Goal: Task Accomplishment & Management: Use online tool/utility

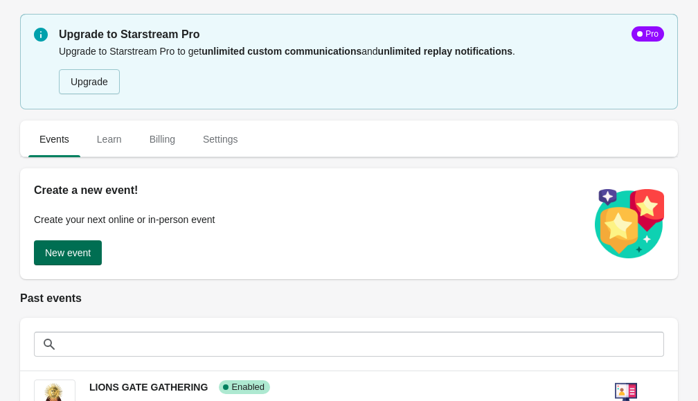
click at [60, 263] on button "New event" at bounding box center [68, 252] width 68 height 25
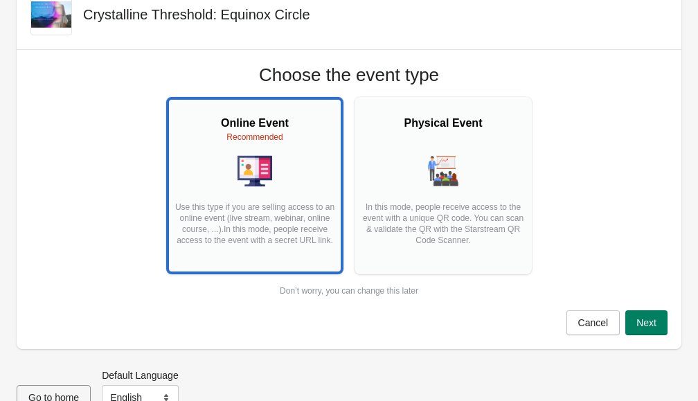
scroll to position [62, 0]
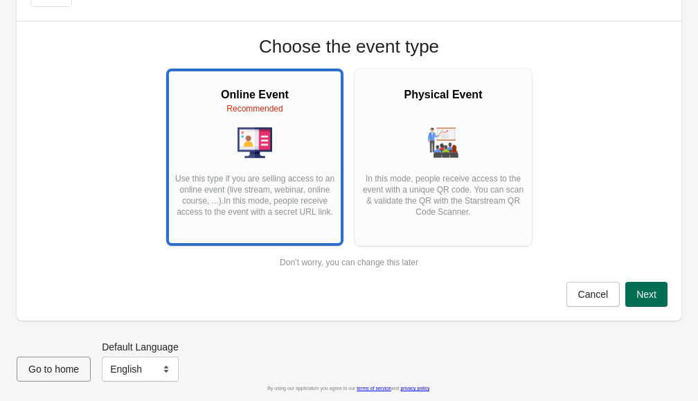
click at [644, 296] on span "Next" at bounding box center [647, 294] width 20 height 11
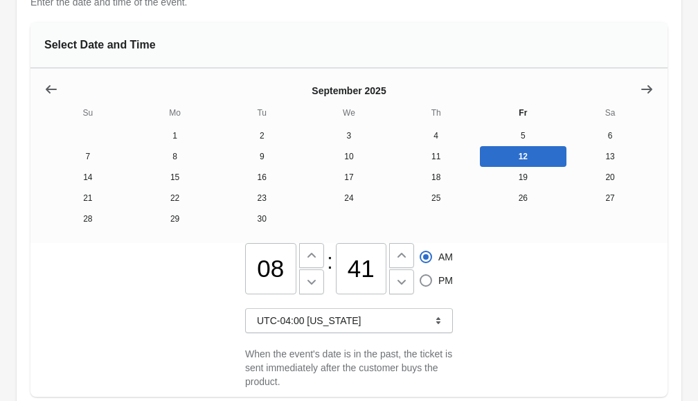
scroll to position [182, 0]
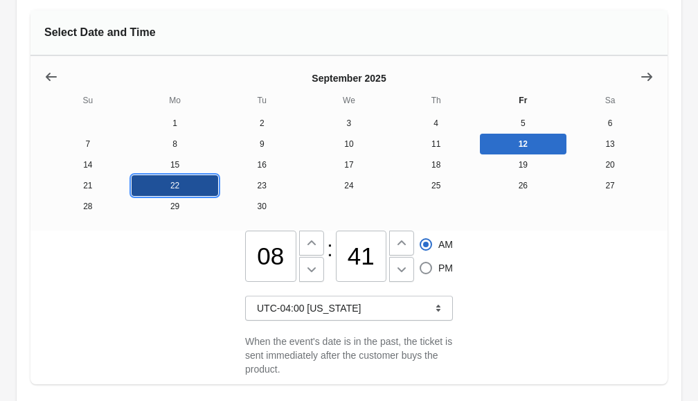
click at [196, 191] on button "22" at bounding box center [175, 185] width 87 height 21
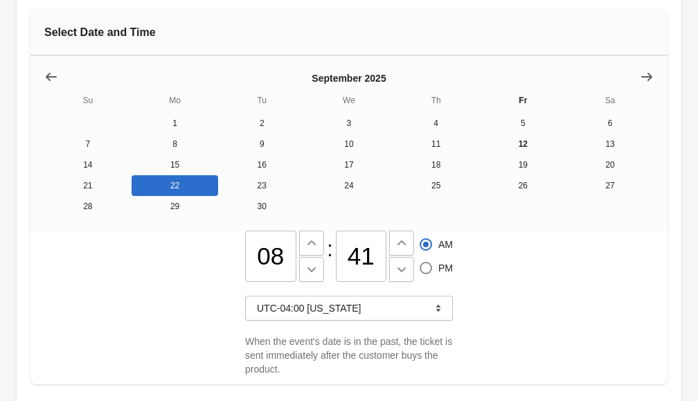
click at [278, 259] on input "08" at bounding box center [270, 256] width 51 height 51
type input "06"
click at [423, 264] on span at bounding box center [426, 268] width 12 height 12
click at [421, 263] on input "PM" at bounding box center [420, 262] width 1 height 1
radio input "true"
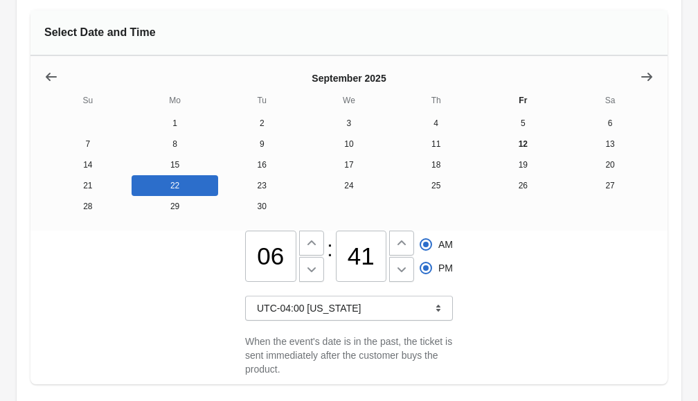
radio input "false"
drag, startPoint x: 375, startPoint y: 255, endPoint x: 330, endPoint y: 255, distance: 45.0
click at [330, 255] on div "06 : 41 AM PM" at bounding box center [349, 256] width 208 height 51
type input "00"
click at [550, 301] on div "06 : 00 AM PM UTC-04:00 [US_STATE] When the event's date is in the past, the ti…" at bounding box center [348, 308] width 637 height 154
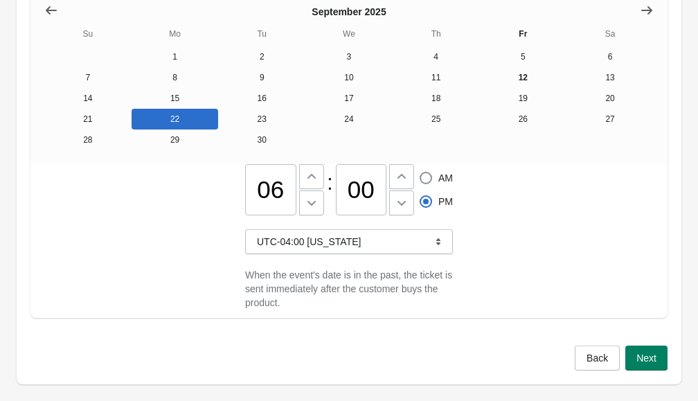
scroll to position [312, 0]
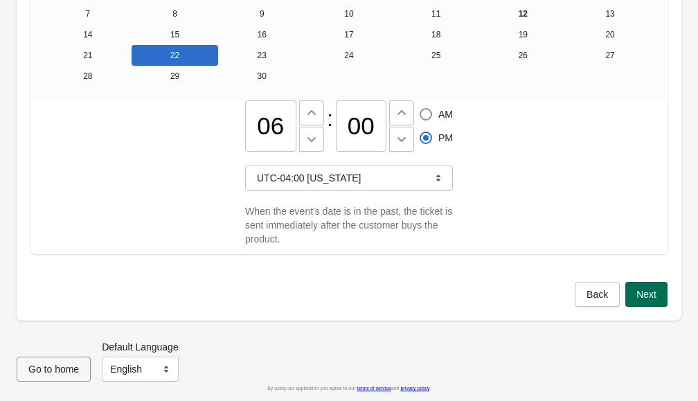
click at [641, 298] on span "Next" at bounding box center [647, 294] width 20 height 11
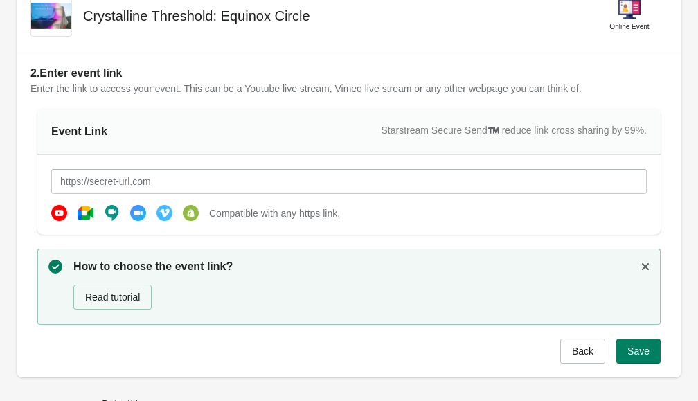
scroll to position [68, 0]
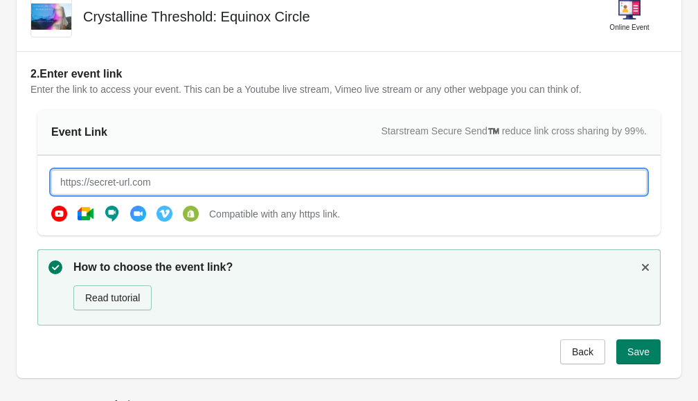
click at [152, 175] on input "text" at bounding box center [349, 182] width 596 height 25
paste input "[URL][DOMAIN_NAME][SECURITY_DATA]"
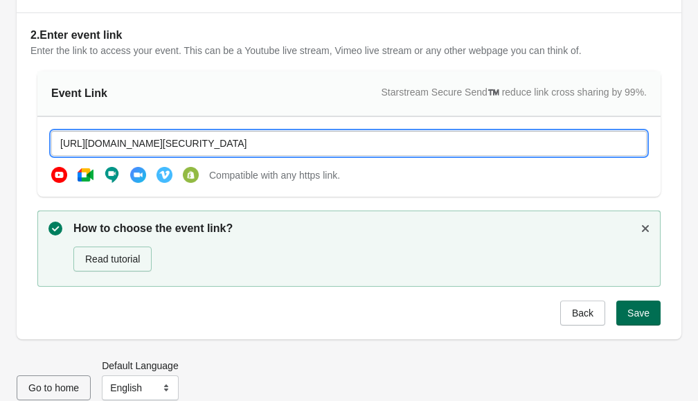
type input "[URL][DOMAIN_NAME][SECURITY_DATA]"
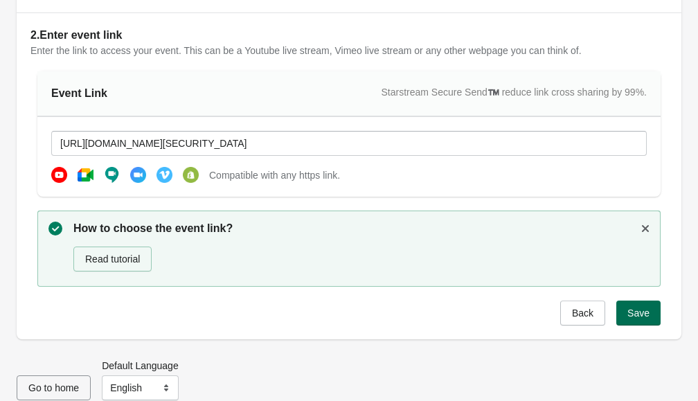
click at [634, 310] on span "Save" at bounding box center [639, 313] width 22 height 11
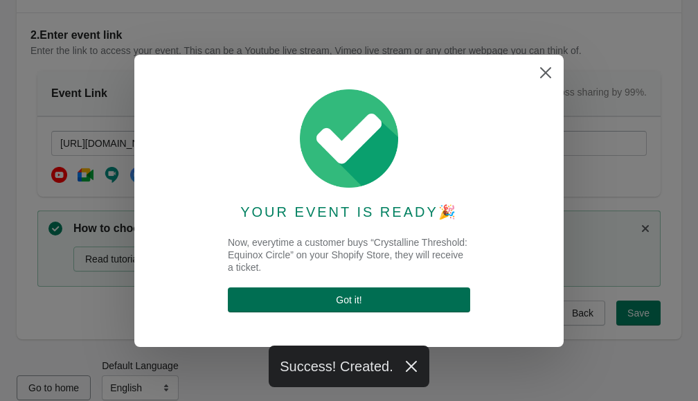
click at [364, 297] on span "Got it !" at bounding box center [349, 299] width 220 height 11
select select "US"
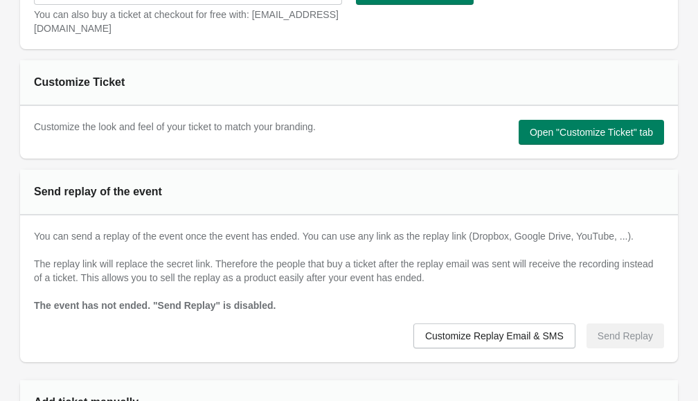
scroll to position [696, 0]
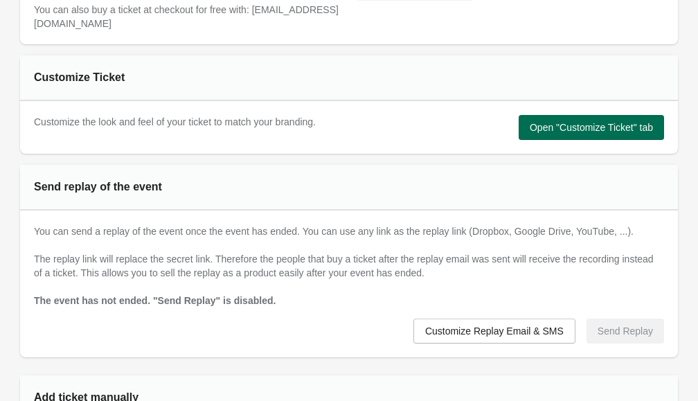
click at [553, 130] on span "Open "Customize Ticket" tab" at bounding box center [591, 127] width 123 height 11
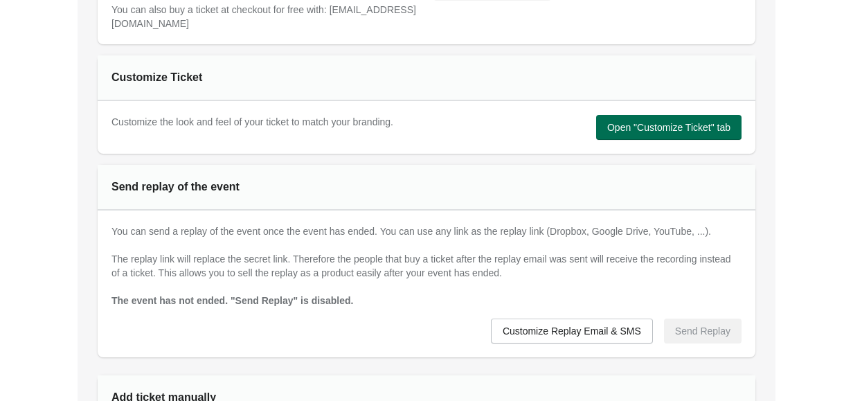
scroll to position [0, 0]
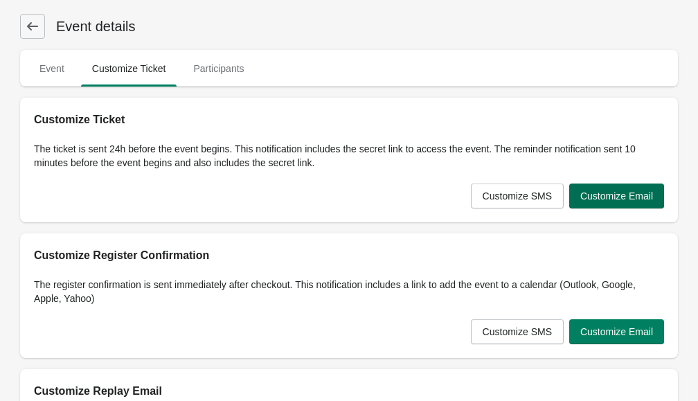
click at [605, 202] on button "Customize Email" at bounding box center [616, 196] width 95 height 25
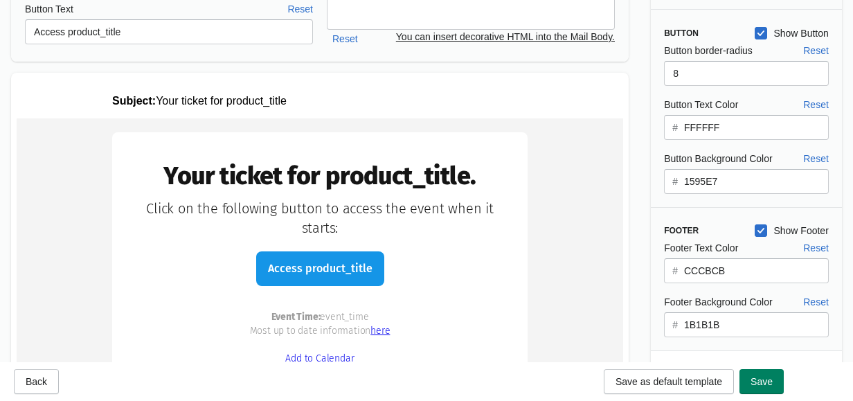
scroll to position [230, 0]
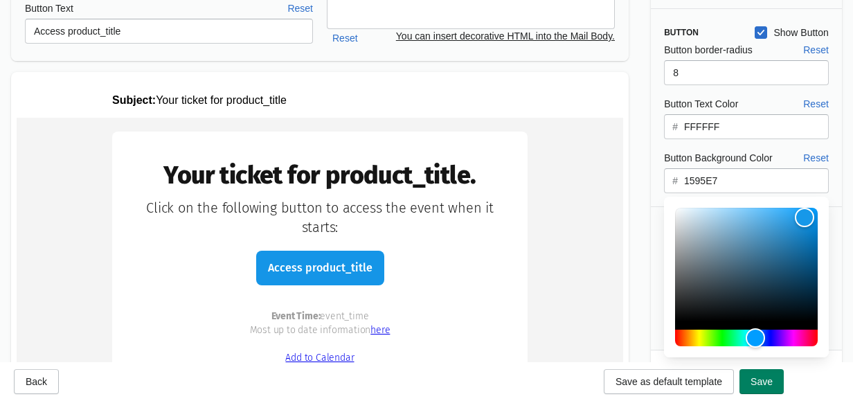
drag, startPoint x: 715, startPoint y: 182, endPoint x: 672, endPoint y: 180, distance: 43.0
click at [672, 180] on div "# 1595E7" at bounding box center [746, 180] width 165 height 25
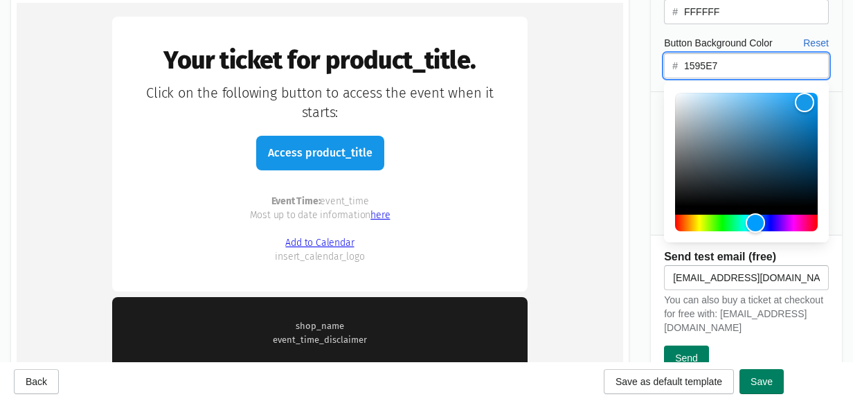
scroll to position [346, 0]
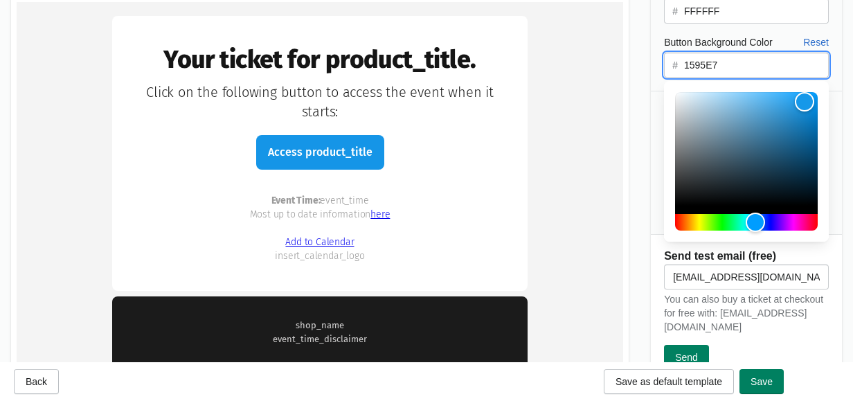
click at [698, 73] on input "1595E7" at bounding box center [756, 65] width 145 height 25
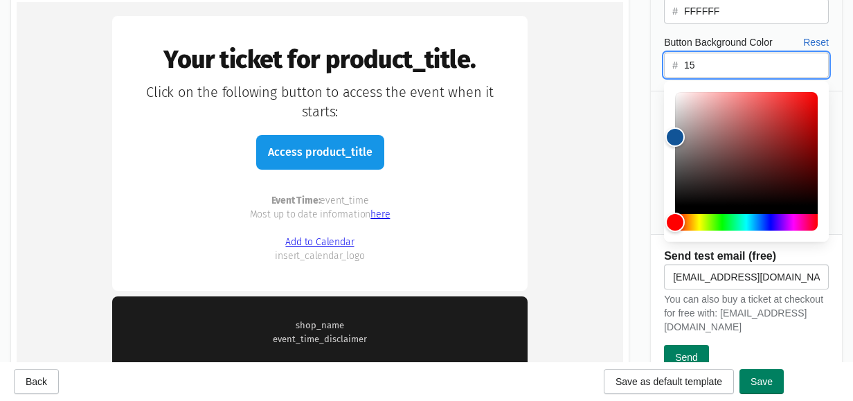
type input "1"
paste input "aa6546"
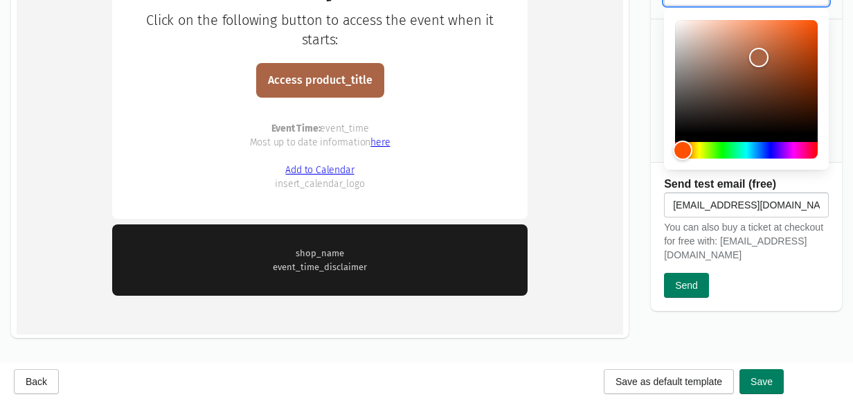
scroll to position [481, 0]
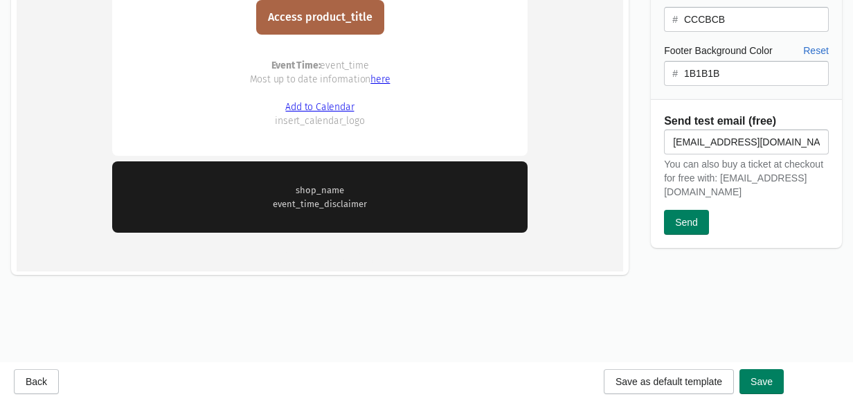
type input "aa6546"
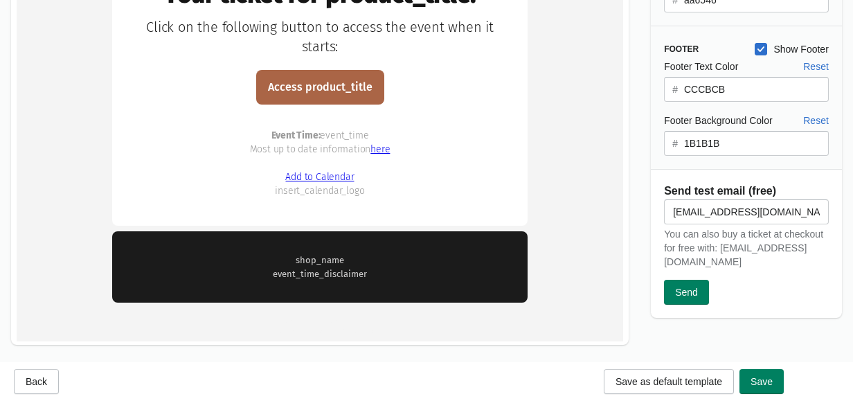
scroll to position [408, 0]
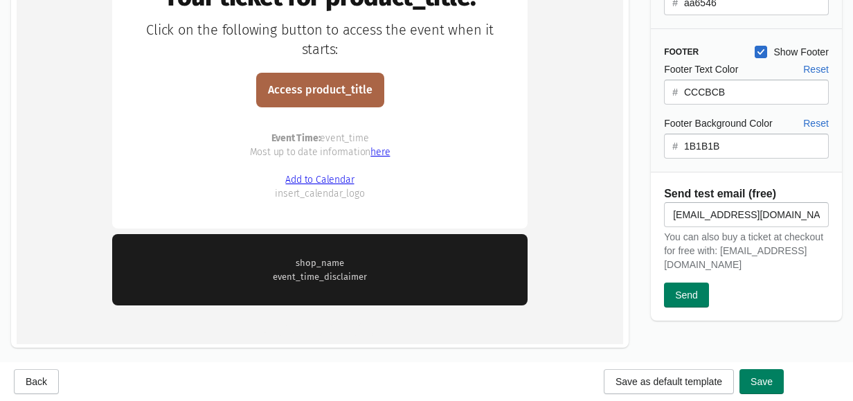
click at [698, 148] on input "1B1B1B" at bounding box center [756, 146] width 145 height 25
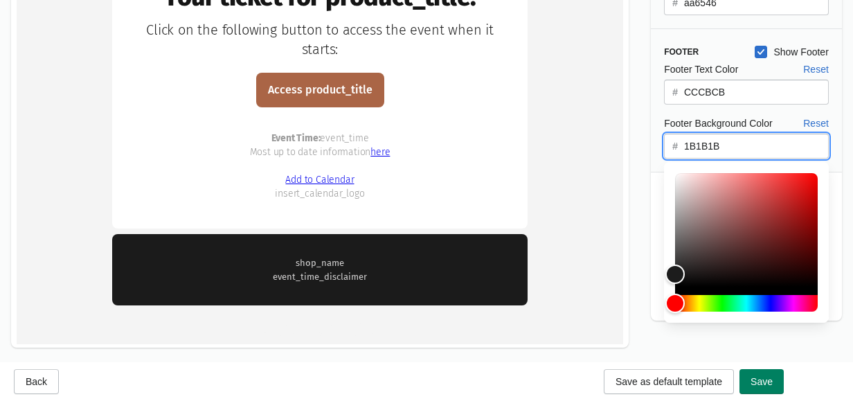
drag, startPoint x: 715, startPoint y: 147, endPoint x: 677, endPoint y: 146, distance: 38.1
click at [677, 146] on div "# 1B1B1B" at bounding box center [746, 146] width 165 height 25
paste input "3e4a4d"
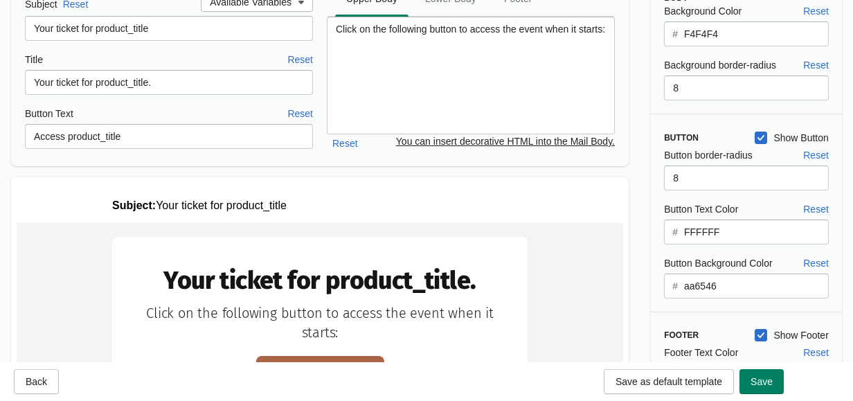
scroll to position [112, 0]
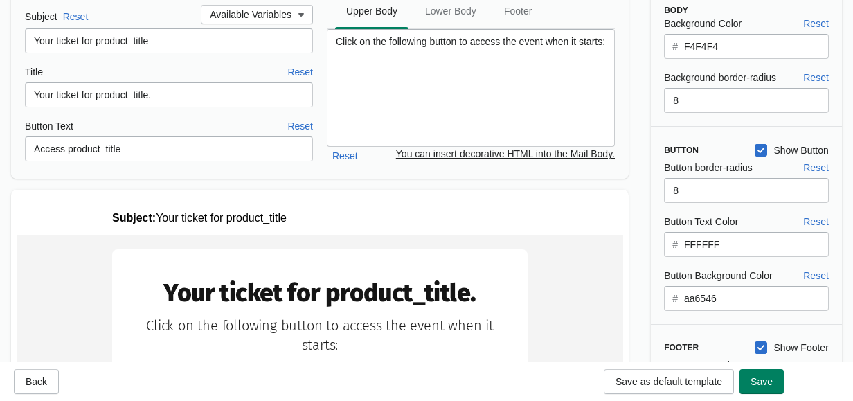
type input "3e4a4d"
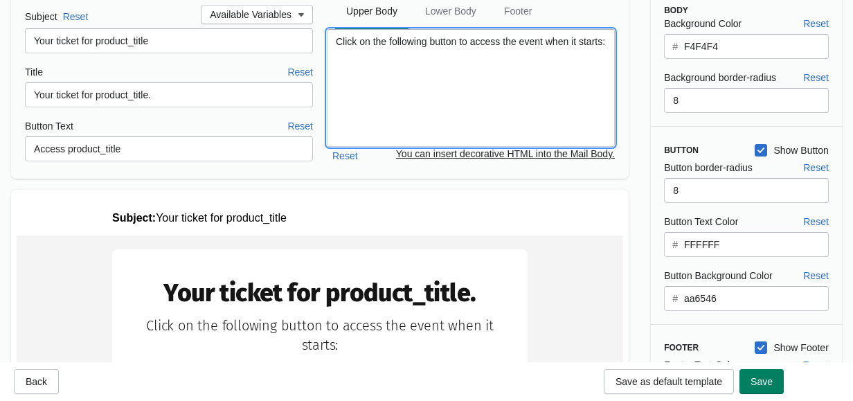
click at [337, 43] on textarea "Click on the following button to access the event when it starts:" at bounding box center [471, 88] width 288 height 118
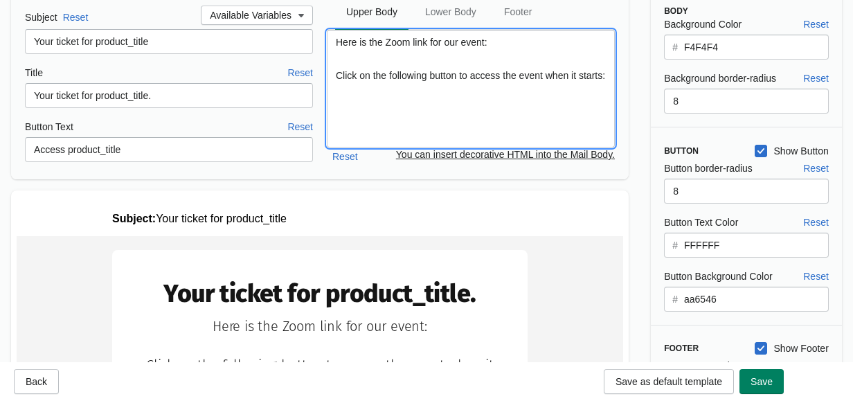
scroll to position [107, 0]
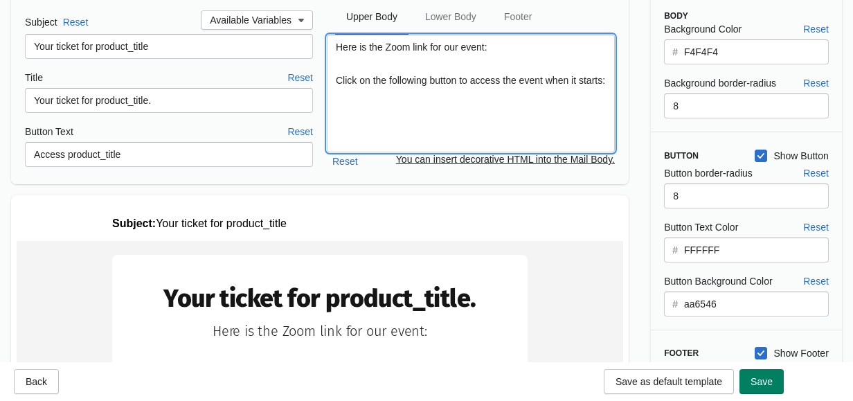
click at [536, 49] on textarea "Here is the Zoom link for our event: Click on the following button to access th…" at bounding box center [471, 94] width 288 height 118
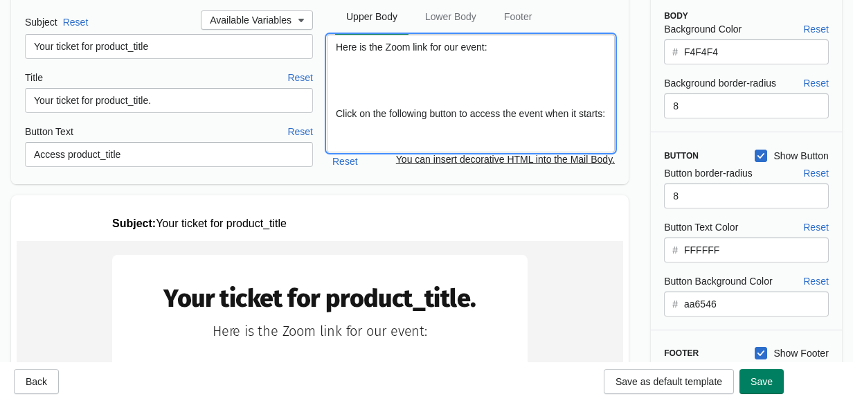
paste textarea "[URL][DOMAIN_NAME][SECURITY_DATA]"
click at [337, 84] on textarea "Here is the Zoom link for our event: [URL][DOMAIN_NAME][SECURITY_DATA] Click on…" at bounding box center [471, 94] width 288 height 118
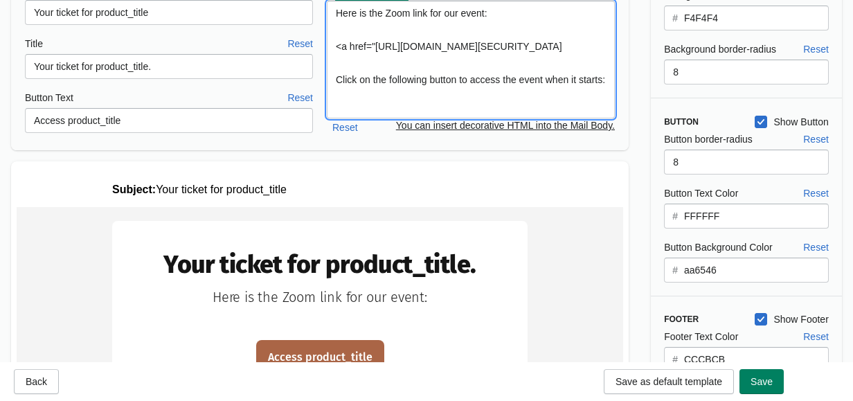
click at [545, 56] on textarea "Here is the Zoom link for our event: <a href="[URL][DOMAIN_NAME][SECURITY_DATA]…" at bounding box center [471, 60] width 288 height 118
paste textarea "[URL][DOMAIN_NAME][SECURITY_DATA]"
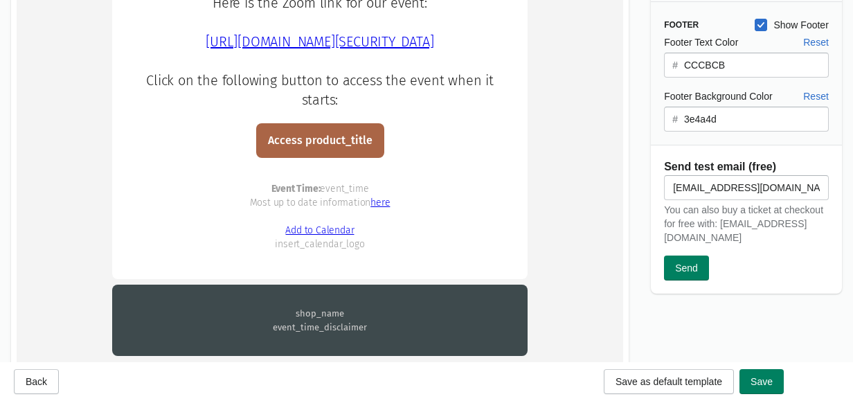
scroll to position [436, 0]
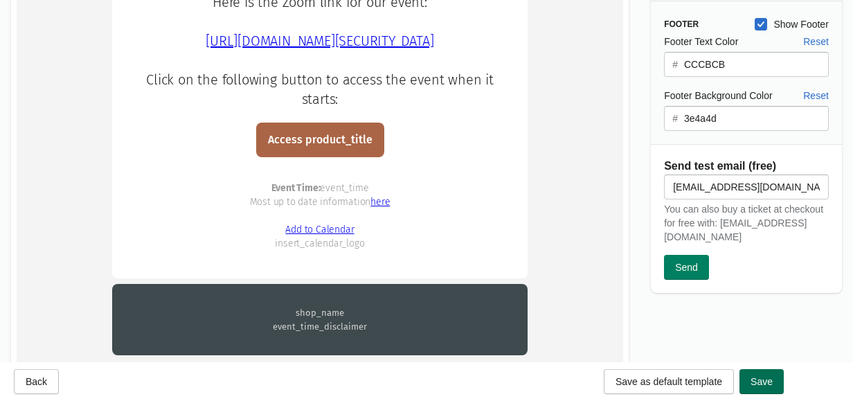
type textarea "Here is the Zoom link for our event: <a href="[URL][DOMAIN_NAME][SECURITY_DATA]…"
click at [698, 384] on span "Save" at bounding box center [762, 381] width 22 height 11
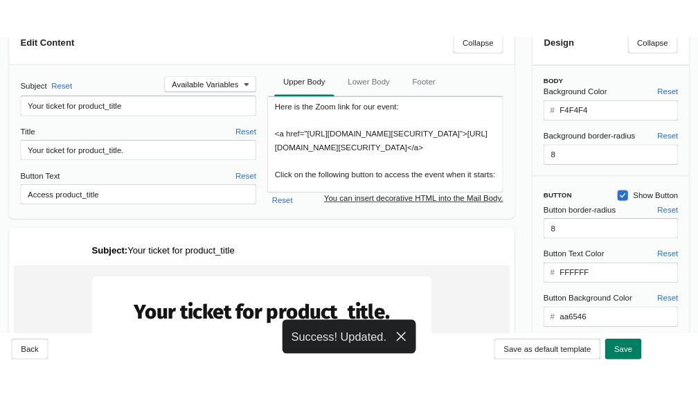
scroll to position [0, 0]
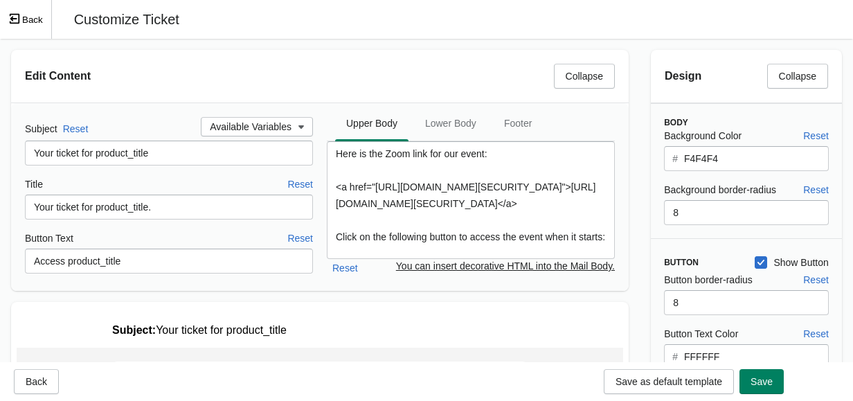
click at [26, 15] on button "Back" at bounding box center [26, 19] width 52 height 39
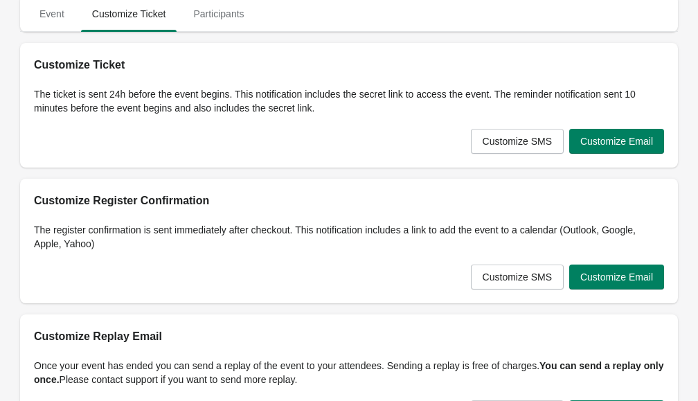
scroll to position [57, 0]
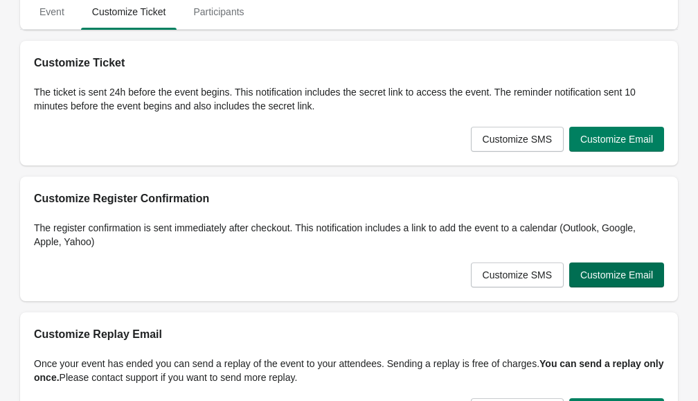
click at [589, 272] on span "Customize Email" at bounding box center [617, 274] width 73 height 11
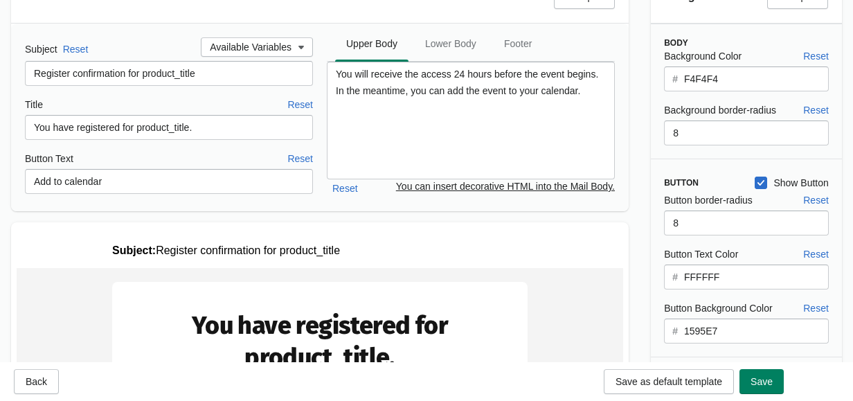
scroll to position [72, 0]
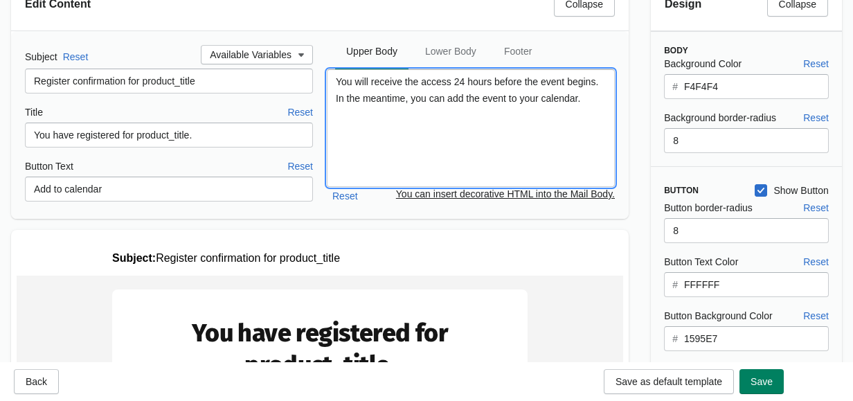
click at [337, 77] on textarea "You will receive the access 24 hours before the event begins. In the meantime, …" at bounding box center [471, 128] width 288 height 118
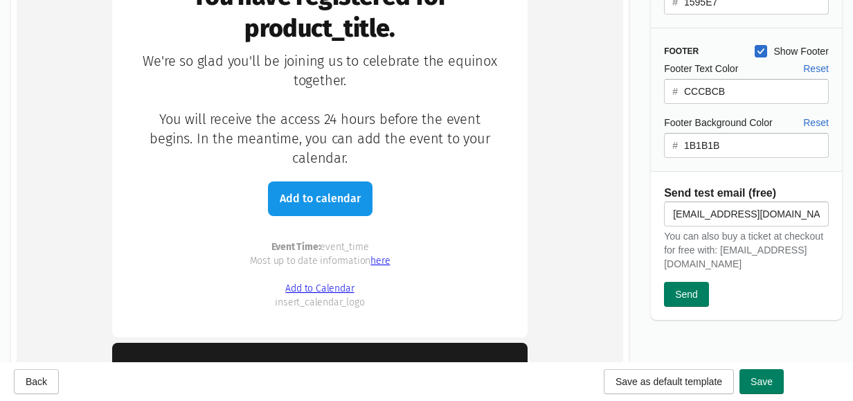
scroll to position [0, 0]
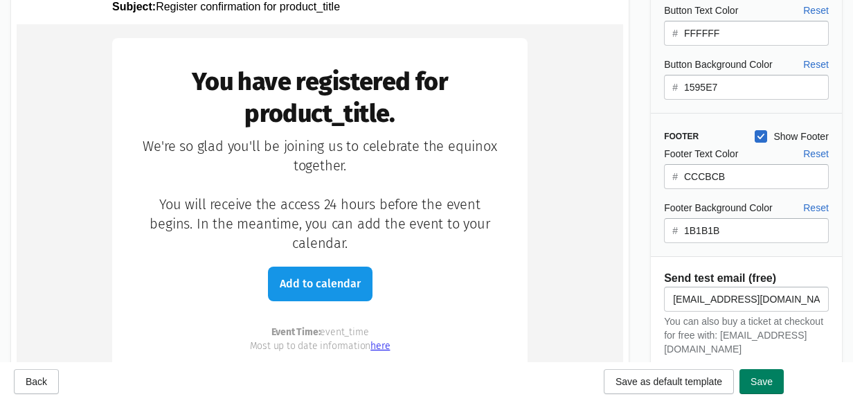
type textarea "We're so glad you'll be joining us to celebrate the equinox together. You will …"
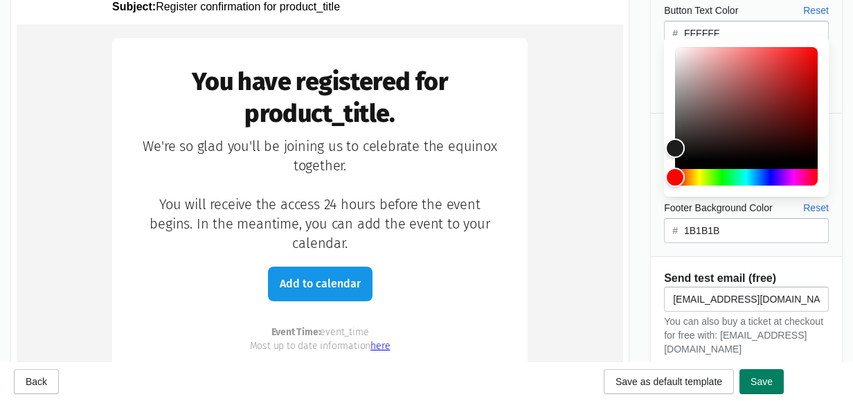
click at [698, 222] on input "1B1B1B" at bounding box center [756, 230] width 145 height 25
click at [656, 214] on div "Footer Text Color Reset # CCCBCB Footer Background Color Reset # 1B1B1B" at bounding box center [740, 194] width 179 height 97
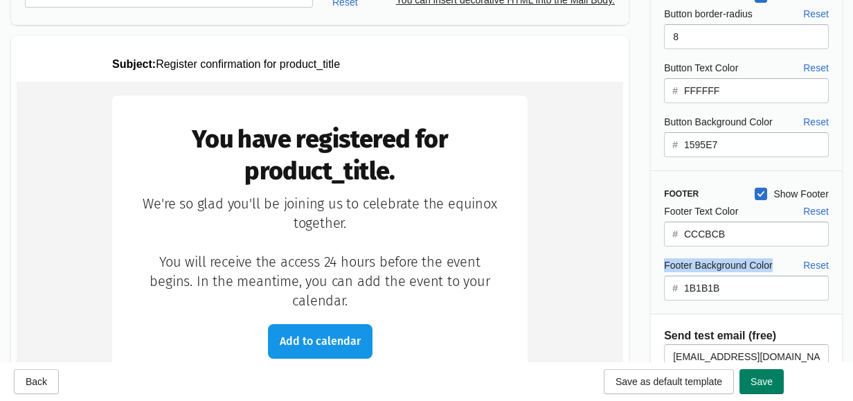
scroll to position [247, 0]
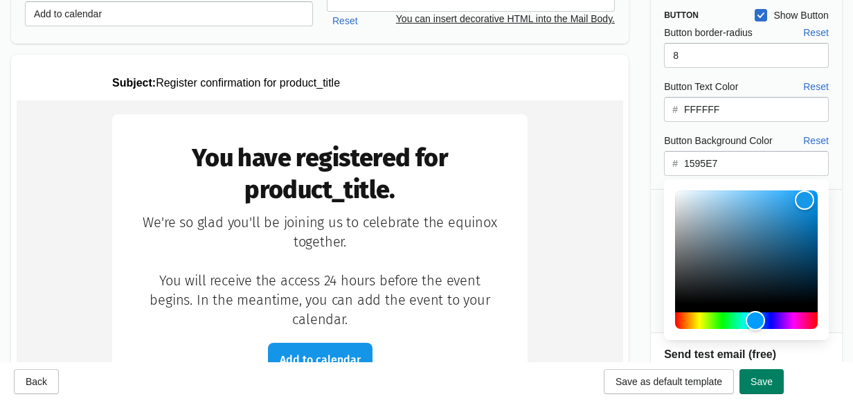
click at [693, 163] on input "1595E7" at bounding box center [756, 163] width 145 height 25
click at [698, 161] on input "1595E7" at bounding box center [756, 163] width 145 height 25
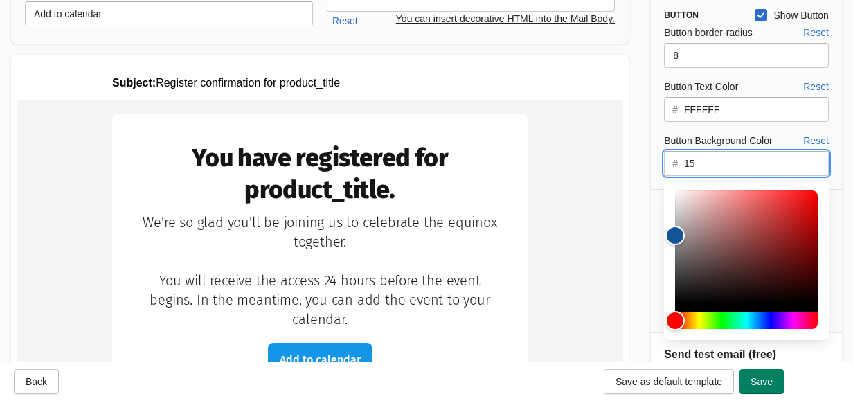
type input "1"
paste input "aa6546"
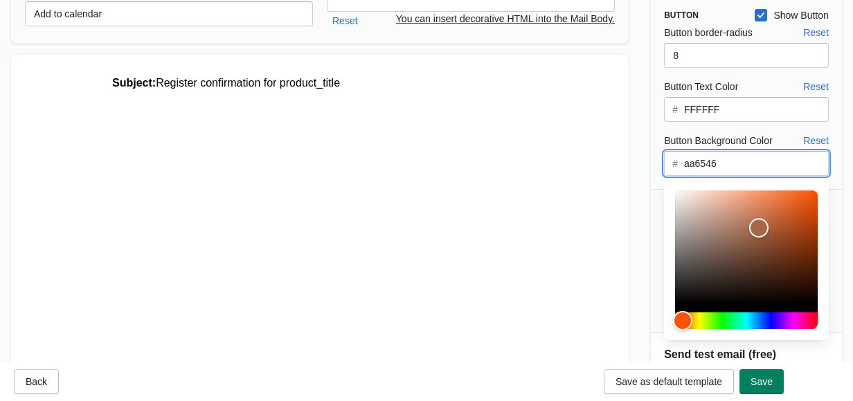
type input "aa6546"
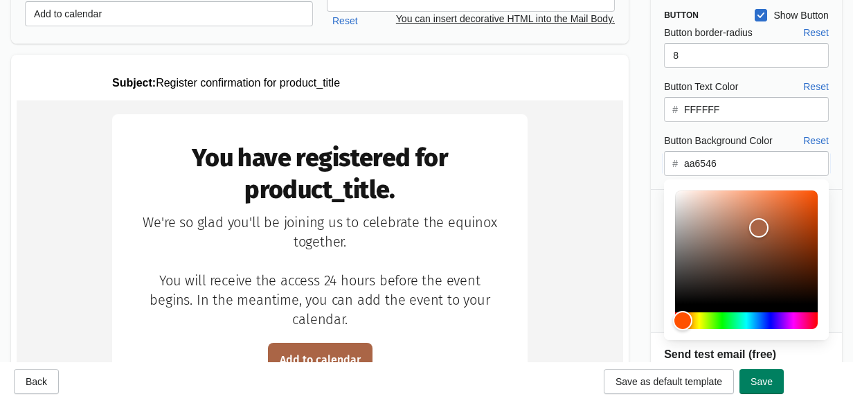
click at [646, 256] on div "Design Collapse Body Background Color Reset # F4F4F4 Background border-radius R…" at bounding box center [746, 141] width 213 height 701
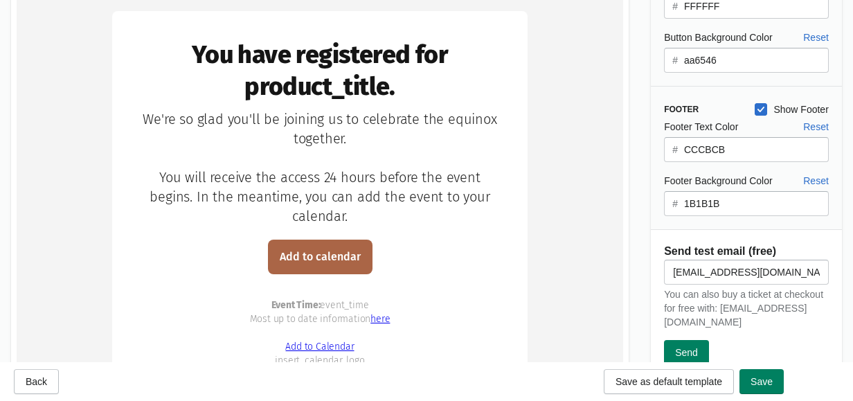
scroll to position [409, 0]
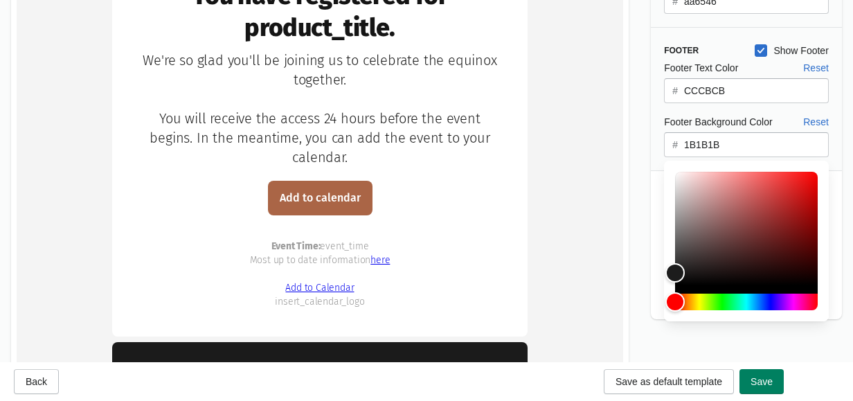
click at [698, 146] on input "1B1B1B" at bounding box center [756, 144] width 145 height 25
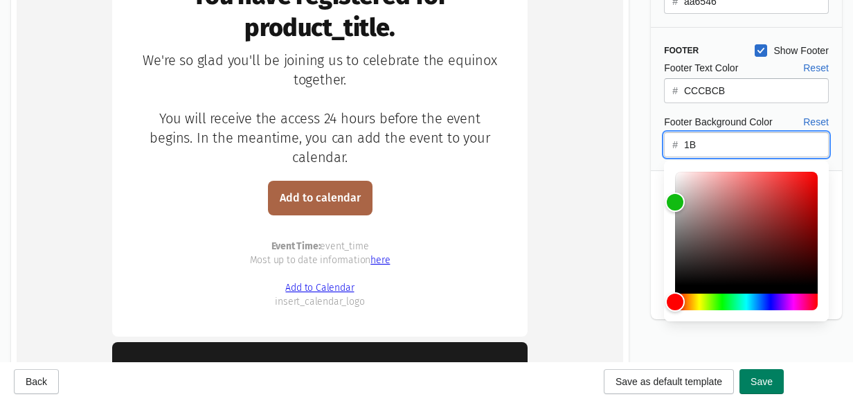
type input "1"
paste input "3e4a4d"
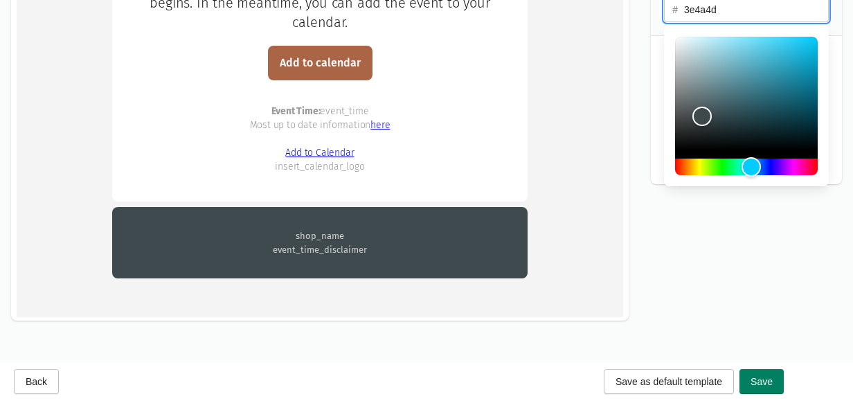
scroll to position [564, 0]
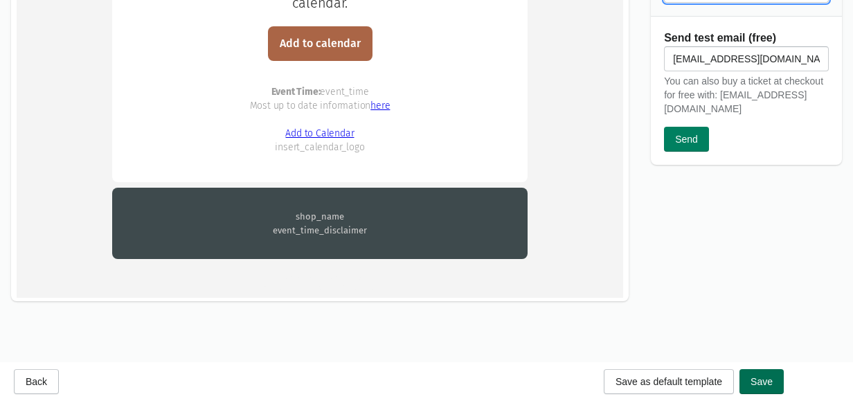
type input "3e4a4d"
click at [698, 382] on span "Save" at bounding box center [762, 381] width 22 height 11
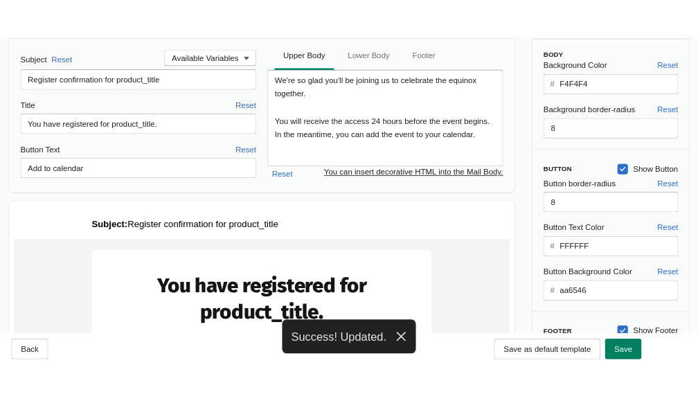
scroll to position [0, 0]
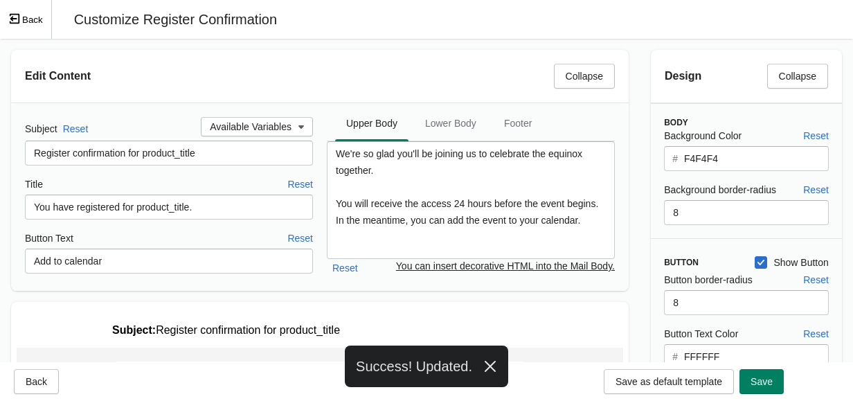
click at [28, 21] on button "Back" at bounding box center [26, 19] width 52 height 39
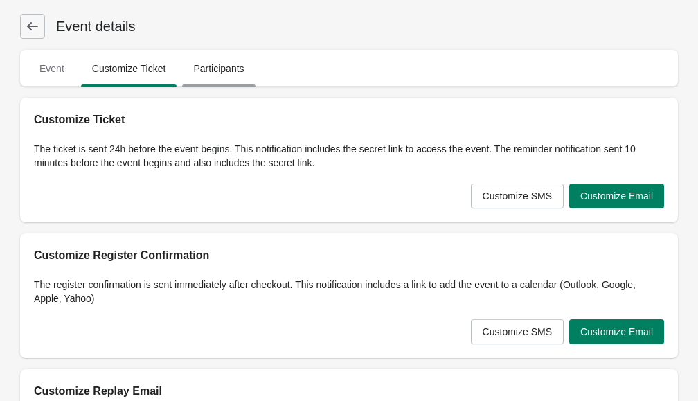
click at [206, 72] on span "Participants" at bounding box center [218, 68] width 73 height 25
select select "US"
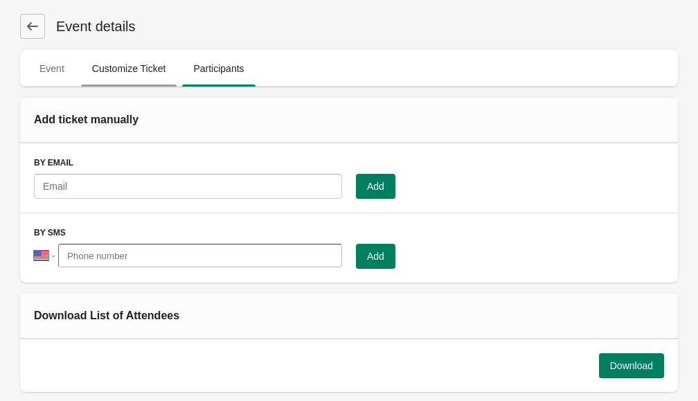
click at [133, 73] on span "Customize Ticket" at bounding box center [129, 68] width 96 height 25
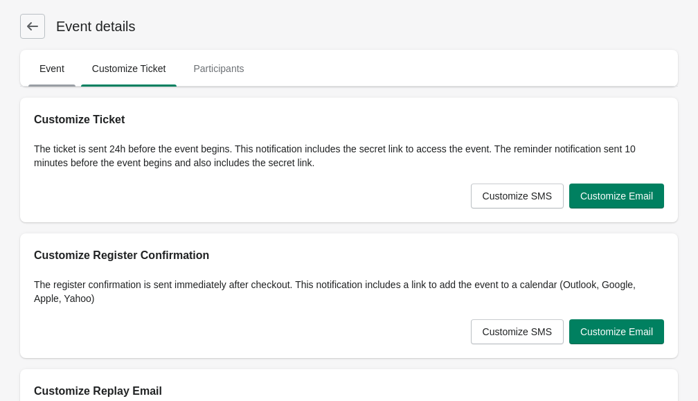
click at [55, 67] on span "Event" at bounding box center [51, 68] width 47 height 25
select select "US"
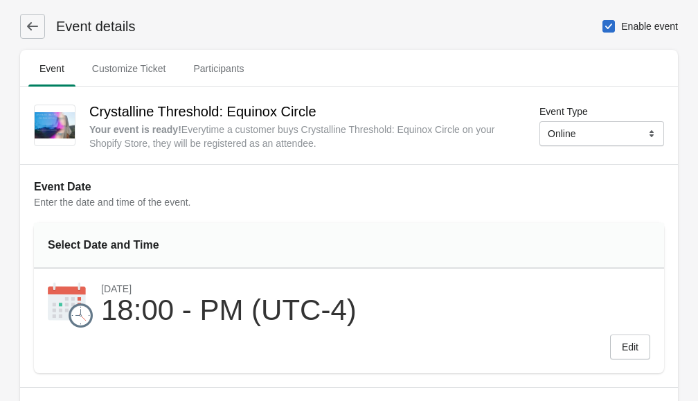
click at [25, 28] on button at bounding box center [32, 26] width 25 height 25
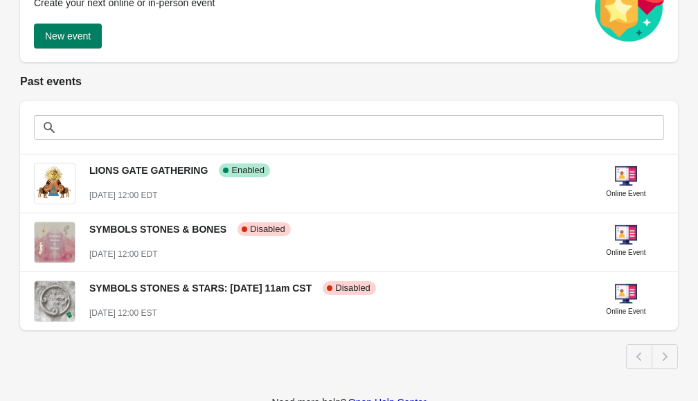
scroll to position [251, 0]
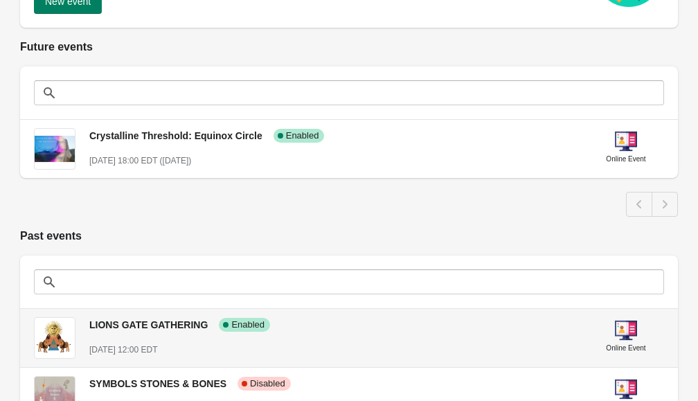
click at [495, 334] on div "LIONS GATE GATHERING Success Complete Enabled [DATE] 12:00 EDT" at bounding box center [333, 331] width 488 height 51
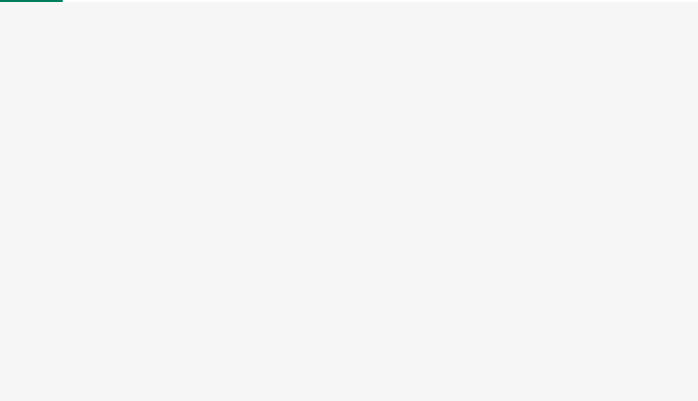
select select "US"
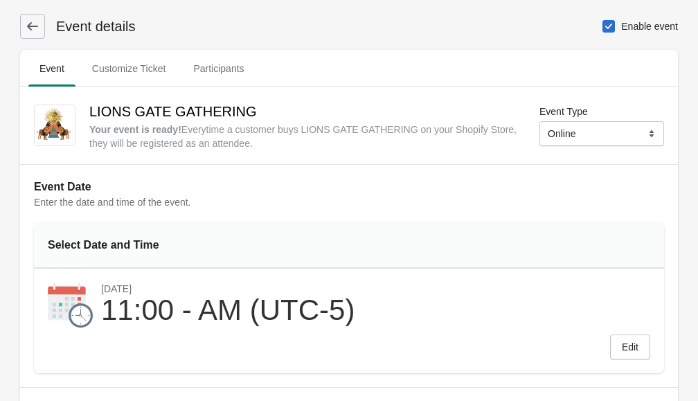
click at [610, 26] on span at bounding box center [609, 26] width 12 height 12
click at [603, 21] on input "Enable event" at bounding box center [603, 20] width 1 height 1
checkbox input "false"
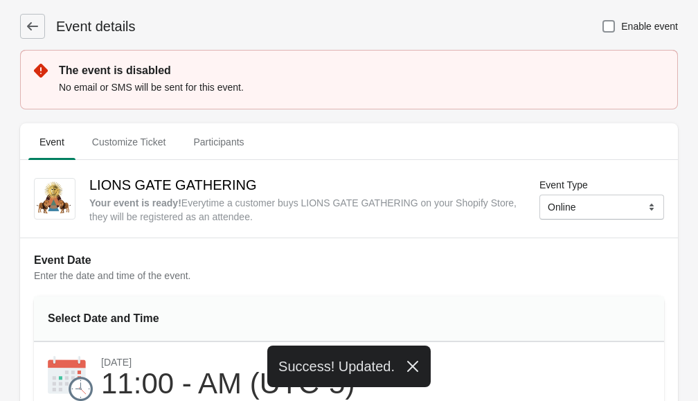
click at [33, 28] on icon at bounding box center [33, 26] width 14 height 14
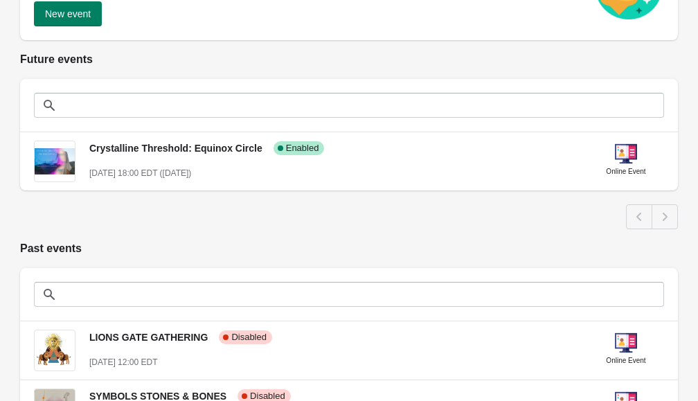
scroll to position [245, 0]
